Goal: Task Accomplishment & Management: Manage account settings

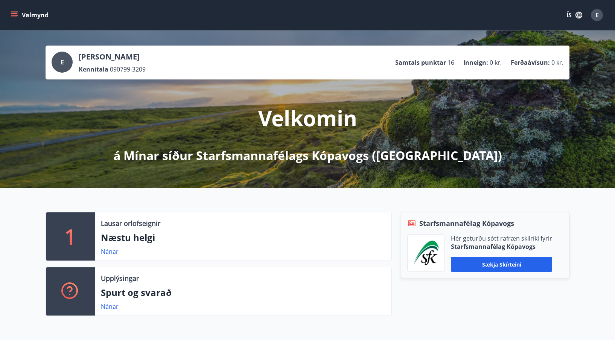
click at [598, 14] on span "E" at bounding box center [596, 15] width 3 height 8
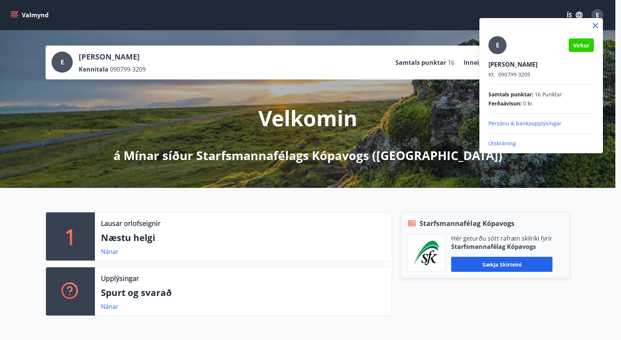
click at [496, 142] on p "Útskráning" at bounding box center [540, 144] width 105 height 8
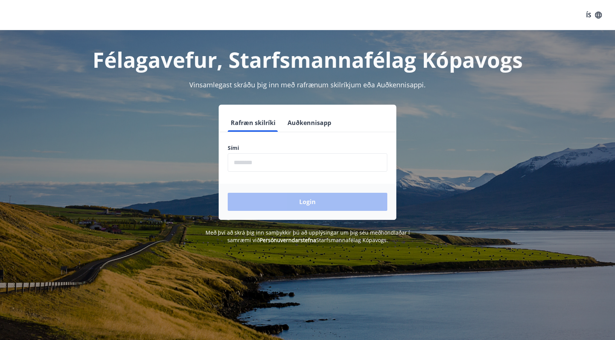
click at [244, 165] on input "phone" at bounding box center [308, 162] width 160 height 18
type input "********"
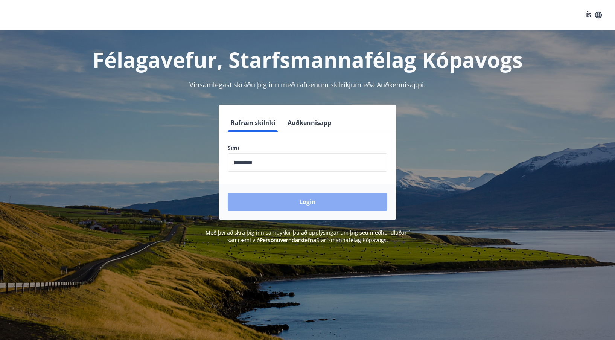
click at [279, 199] on button "Login" at bounding box center [308, 202] width 160 height 18
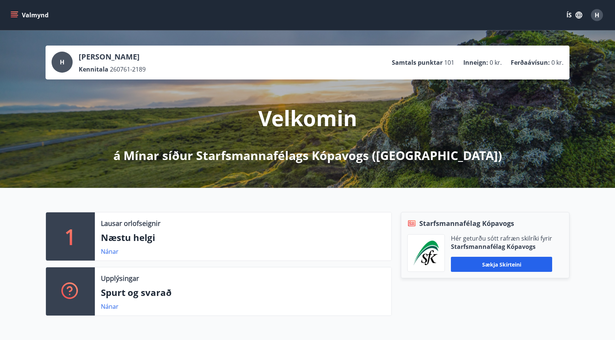
click at [452, 12] on div "Valmynd ÍS H" at bounding box center [307, 15] width 597 height 18
